Goal: Complete application form

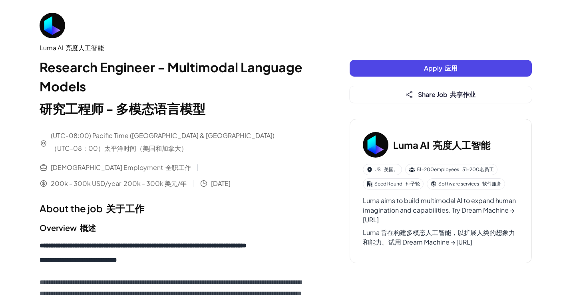
click at [429, 70] on span "Apply 应用" at bounding box center [441, 68] width 34 height 8
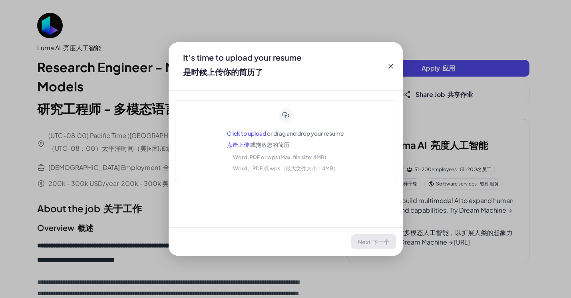
click at [231, 137] on span "Click to upload" at bounding box center [246, 133] width 39 height 7
click at [247, 137] on span "Click to upload" at bounding box center [246, 133] width 39 height 7
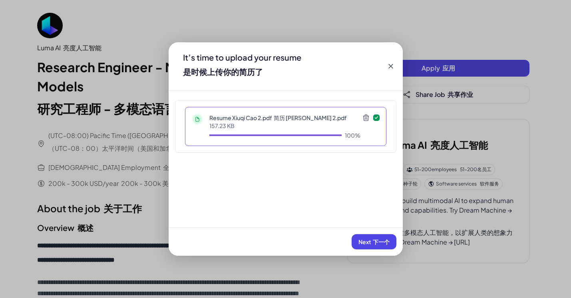
click at [373, 243] on font "下一个" at bounding box center [381, 242] width 17 height 7
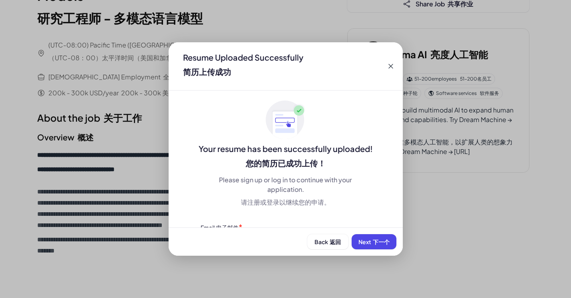
scroll to position [93, 0]
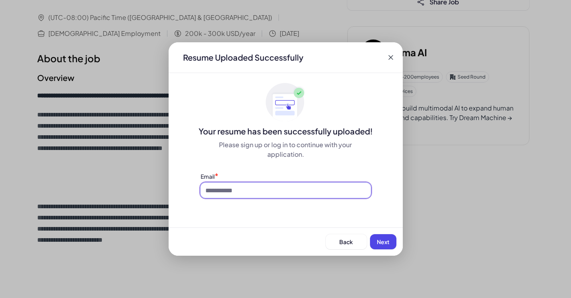
click at [304, 198] on input at bounding box center [286, 190] width 170 height 15
type input "**********"
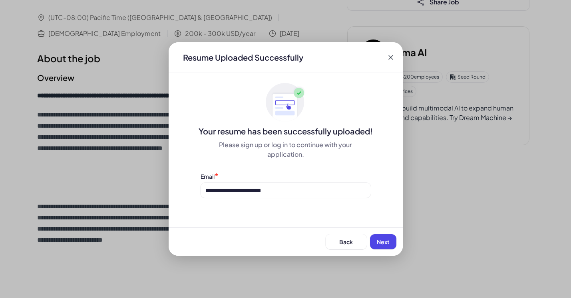
click at [384, 239] on span "Next" at bounding box center [383, 242] width 13 height 7
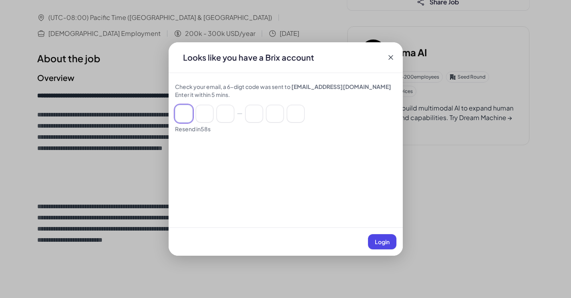
click at [188, 123] on input at bounding box center [184, 114] width 18 height 18
type input "*"
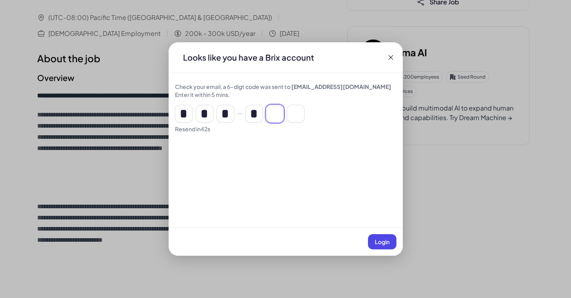
type input "*"
click at [375, 241] on span "Login" at bounding box center [382, 242] width 15 height 7
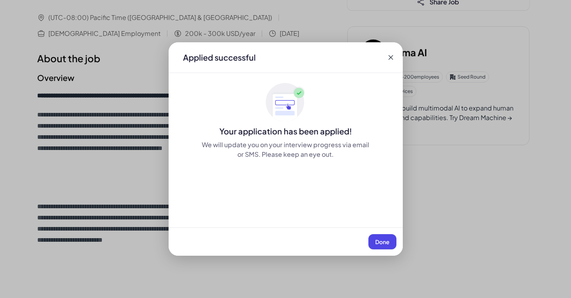
click at [375, 243] on span "Done" at bounding box center [382, 242] width 14 height 7
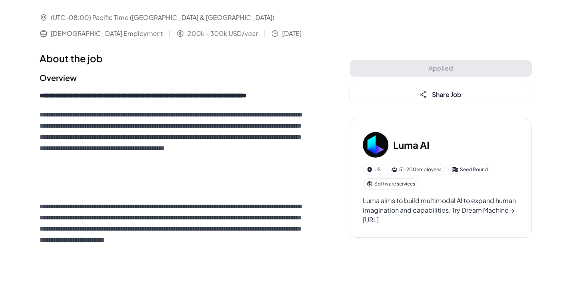
scroll to position [0, 0]
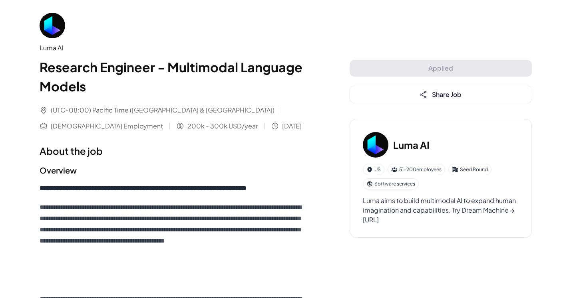
click at [58, 38] on img at bounding box center [53, 26] width 26 height 26
